Goal: Navigation & Orientation: Find specific page/section

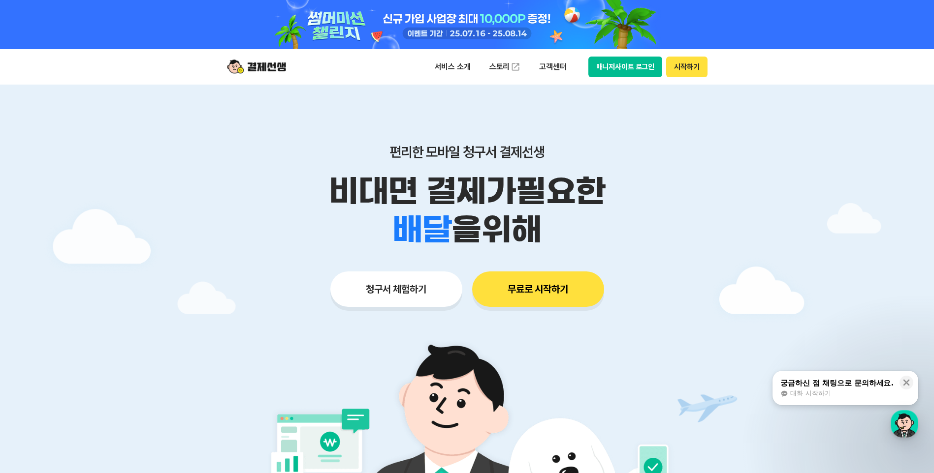
click at [686, 66] on button "시작하기" at bounding box center [686, 67] width 41 height 21
click at [616, 65] on button "매니저사이트 로그인" at bounding box center [625, 67] width 74 height 21
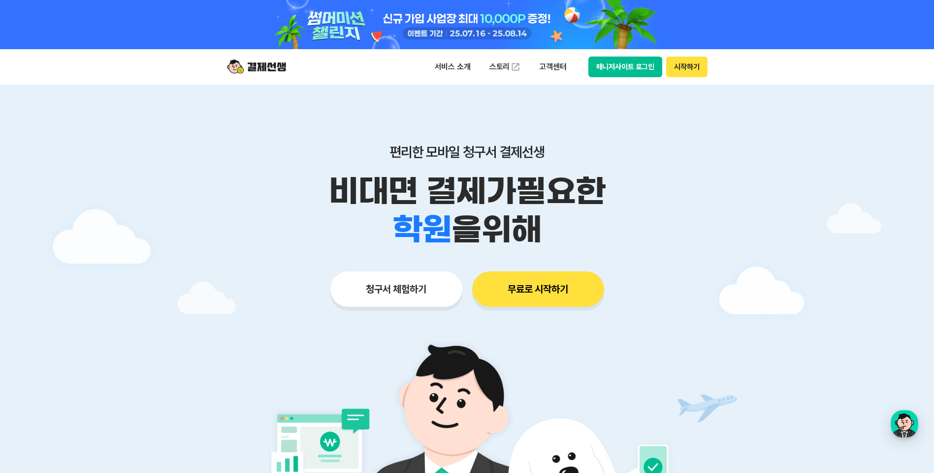
click at [617, 66] on button "매니저사이트 로그인" at bounding box center [625, 67] width 74 height 21
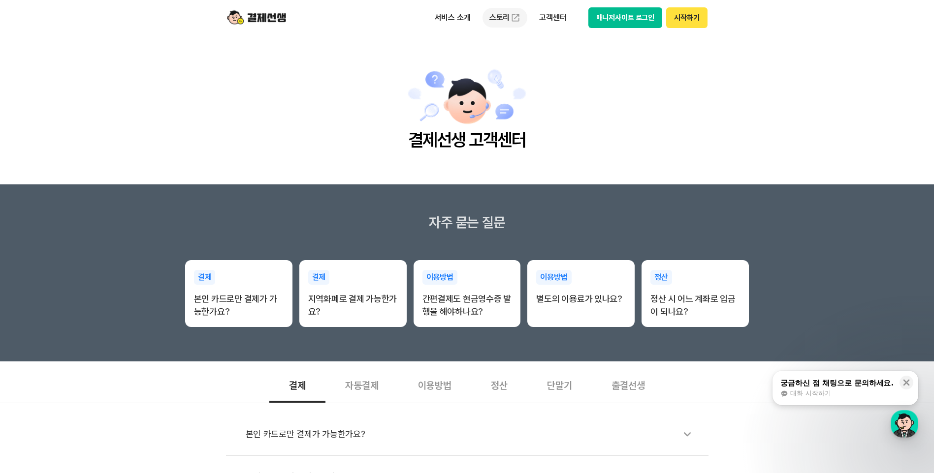
click at [503, 21] on link "스토리" at bounding box center [504, 18] width 45 height 20
click at [570, 12] on p "고객센터" at bounding box center [552, 18] width 41 height 18
click at [459, 17] on p "서비스 소개" at bounding box center [453, 18] width 50 height 18
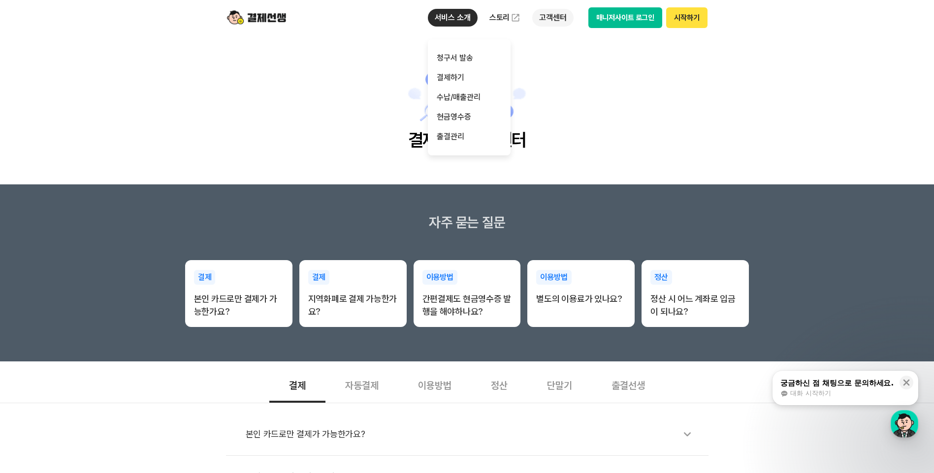
click at [562, 22] on p "고객센터" at bounding box center [552, 18] width 41 height 18
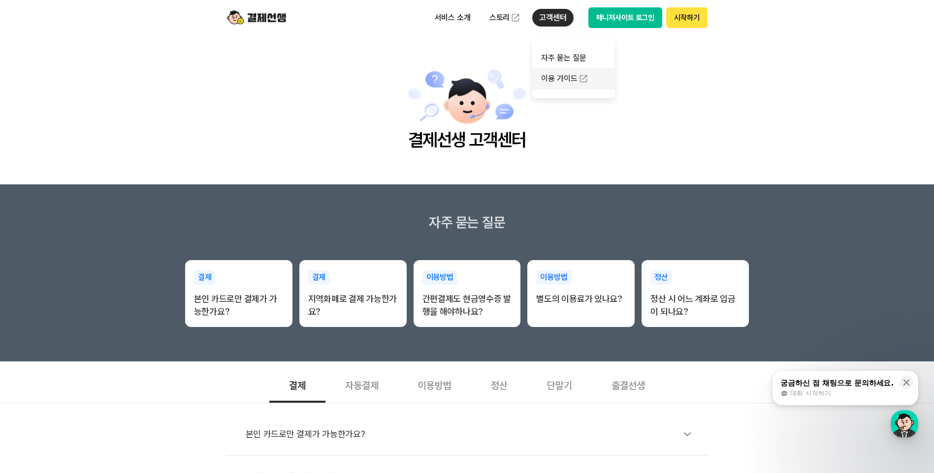
click at [554, 80] on link "이용 가이드" at bounding box center [573, 79] width 83 height 22
